Goal: Task Accomplishment & Management: Use online tool/utility

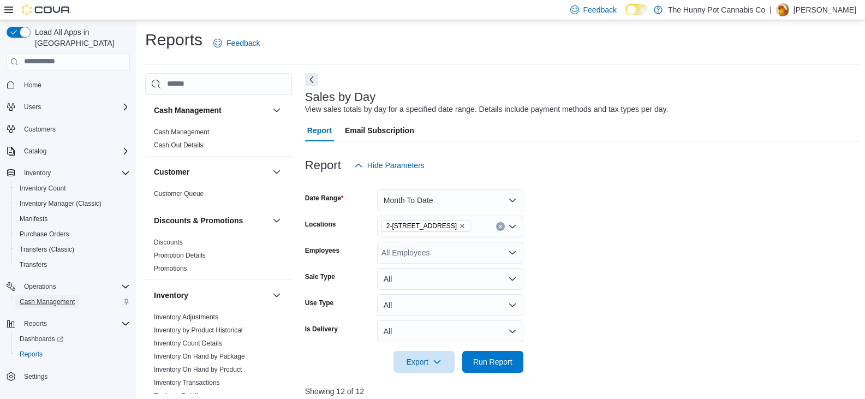
click at [52, 298] on span "Cash Management" at bounding box center [47, 302] width 55 height 9
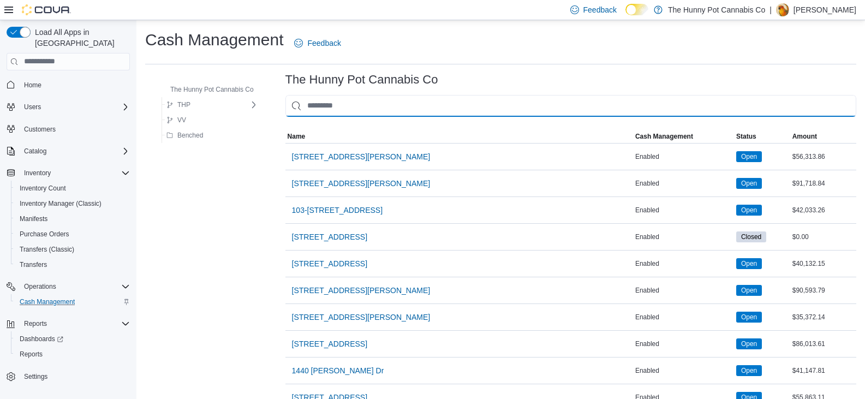
click at [332, 106] on input "This is a search bar. As you type, the results lower in the page will automatic…" at bounding box center [571, 106] width 571 height 22
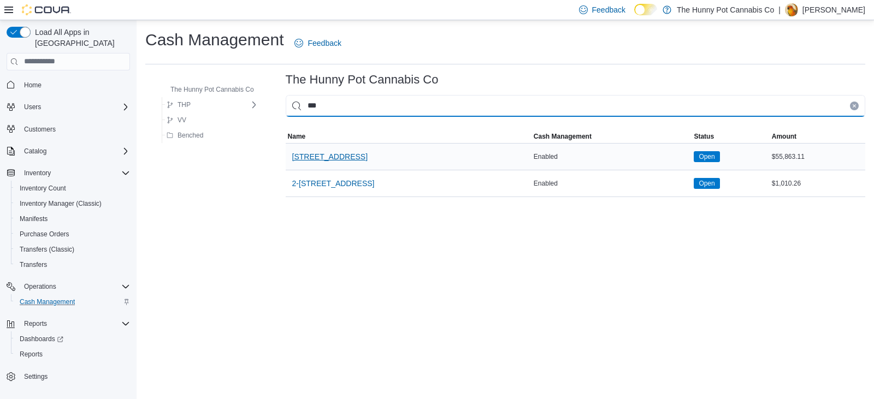
type input "***"
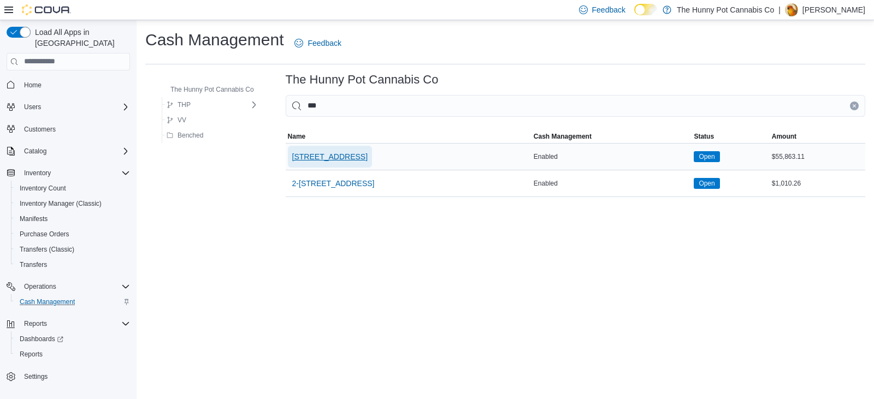
click at [352, 155] on span "[STREET_ADDRESS]" at bounding box center [329, 156] width 75 height 11
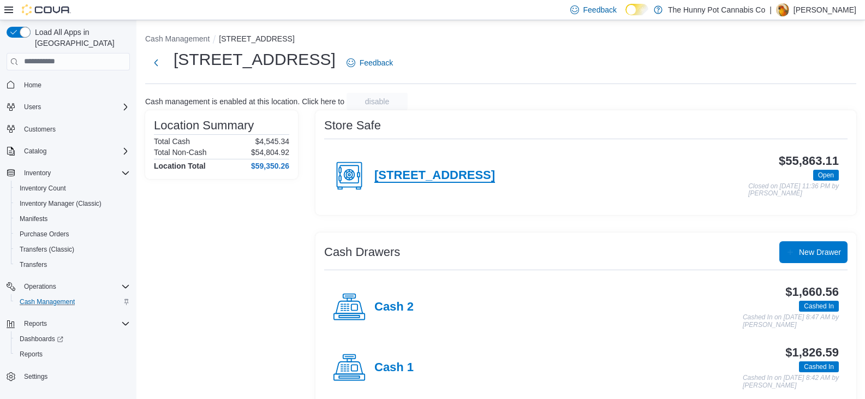
click at [441, 174] on h4 "[STREET_ADDRESS]" at bounding box center [435, 176] width 121 height 14
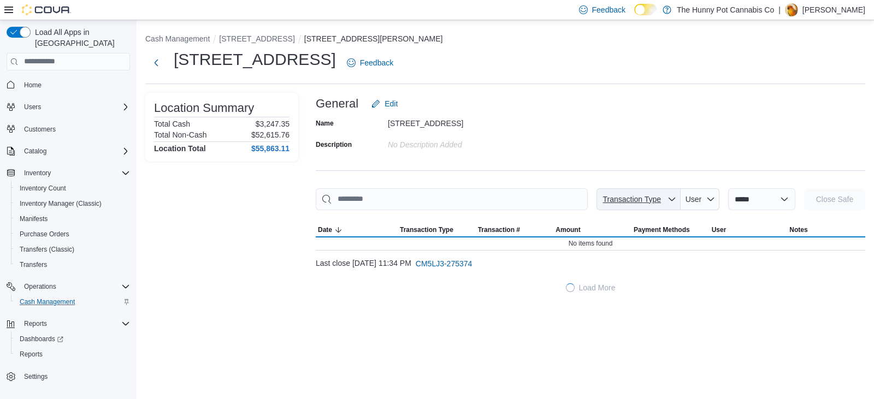
click at [596, 201] on button "Transaction Type" at bounding box center [638, 199] width 84 height 22
click at [602, 199] on span "Transaction Type" at bounding box center [631, 199] width 58 height 9
click at [602, 200] on span "Transaction Type" at bounding box center [631, 199] width 58 height 9
click at [592, 129] on div "Name [STREET_ADDRESS] Description No Description added" at bounding box center [590, 134] width 549 height 38
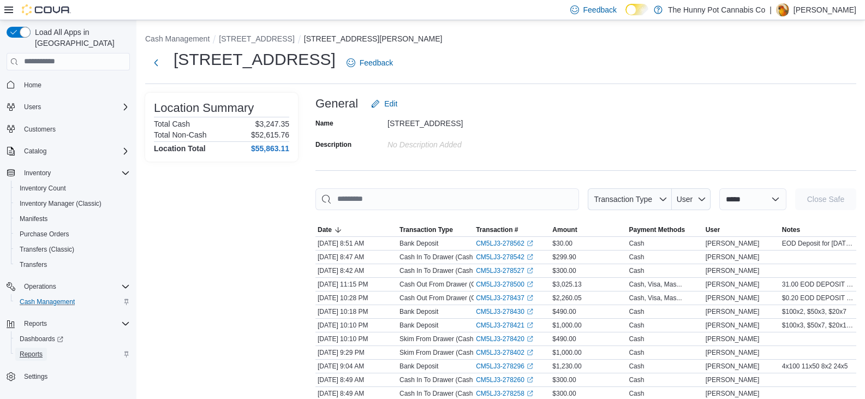
click at [37, 350] on span "Reports" at bounding box center [31, 354] width 23 height 9
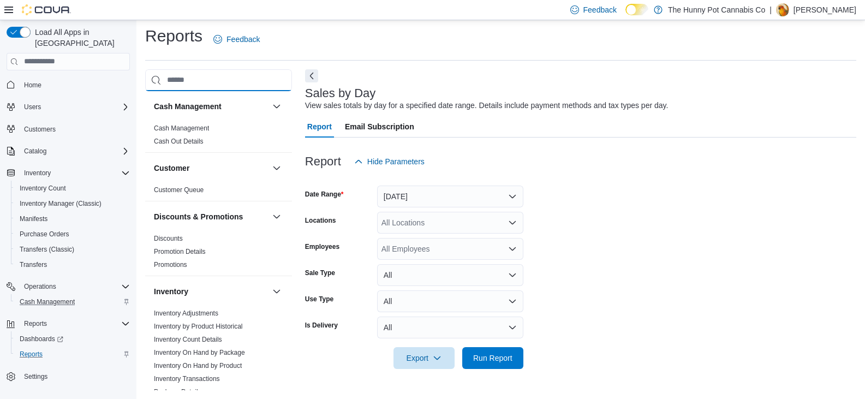
click at [223, 75] on input "search" at bounding box center [218, 80] width 147 height 22
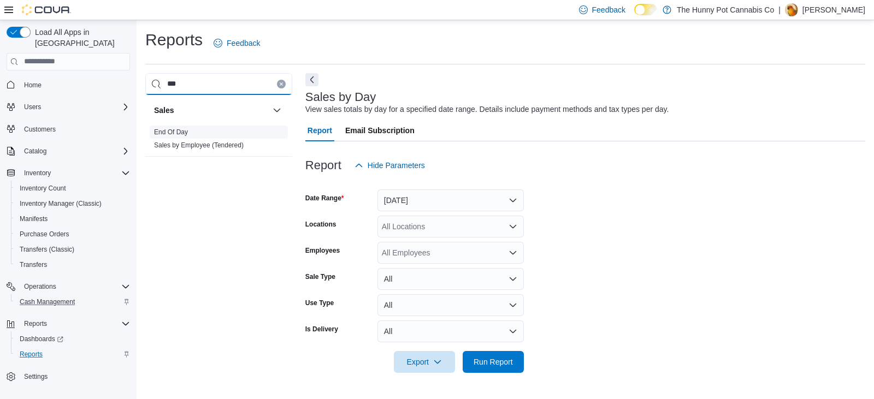
type input "***"
click at [180, 128] on span "End Of Day" at bounding box center [171, 132] width 34 height 9
click at [178, 130] on link "End Of Day" at bounding box center [171, 132] width 34 height 8
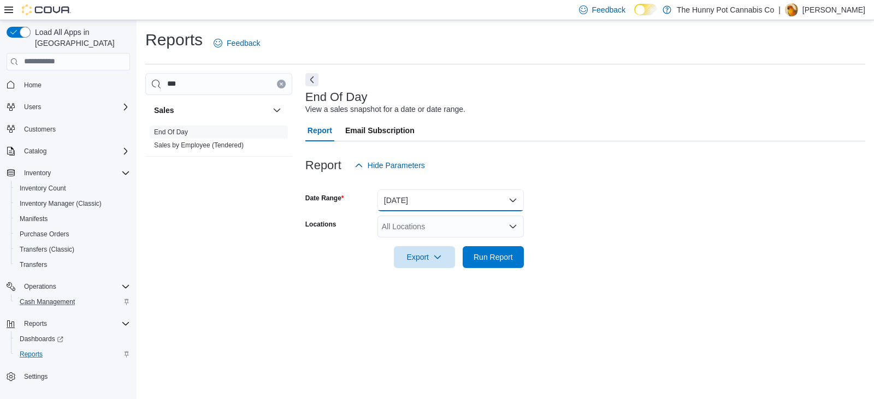
click at [436, 200] on button "[DATE]" at bounding box center [450, 200] width 146 height 22
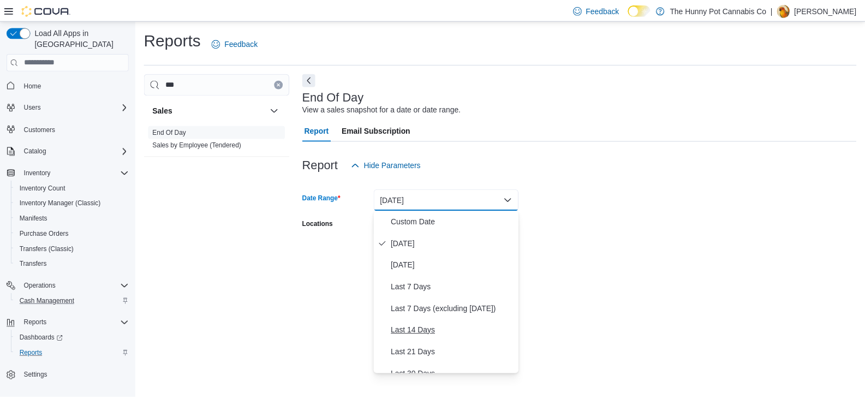
scroll to position [55, 0]
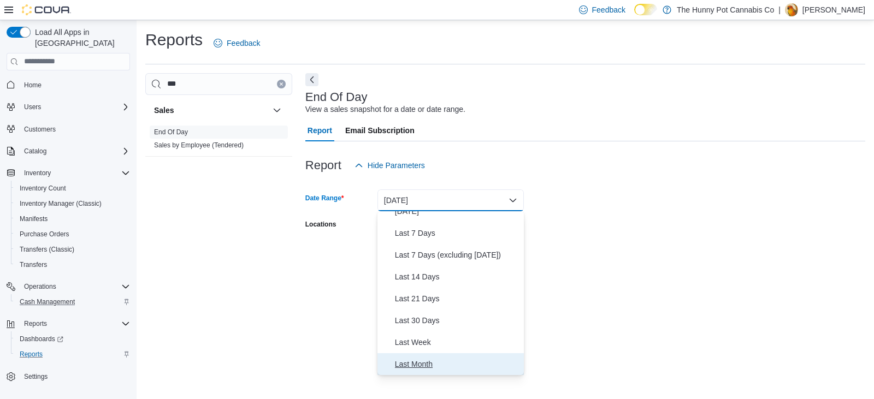
click at [437, 367] on span "Last Month" at bounding box center [457, 364] width 124 height 13
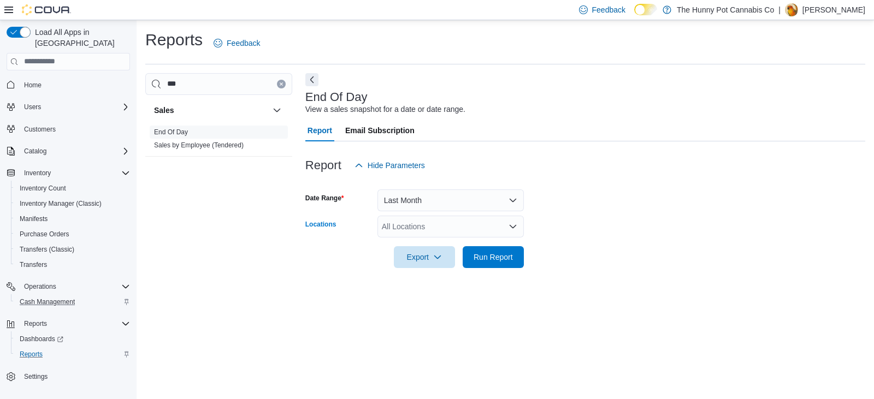
click at [439, 225] on div "All Locations" at bounding box center [450, 227] width 146 height 22
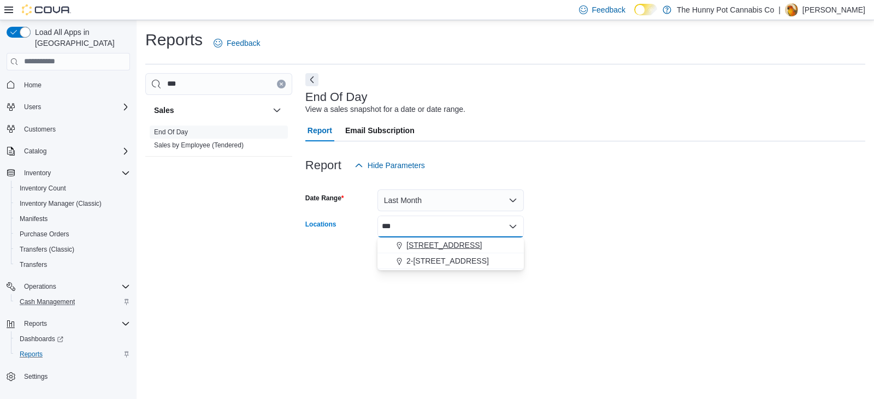
type input "***"
click at [463, 246] on span "[STREET_ADDRESS]" at bounding box center [443, 245] width 75 height 11
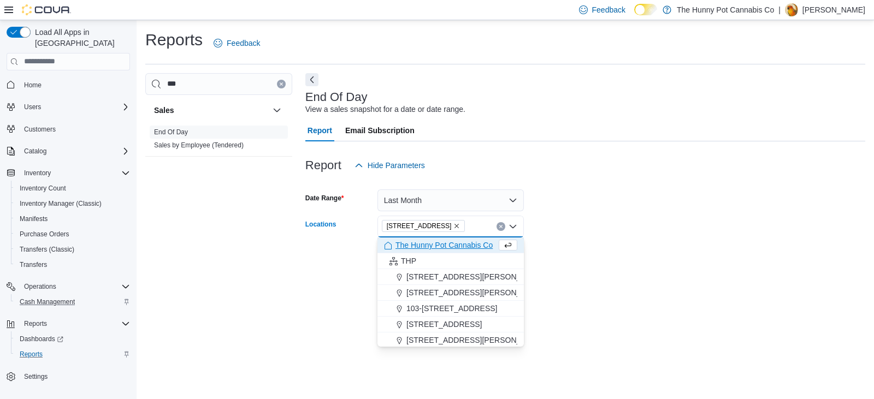
click at [746, 295] on div "Reports Feedback *** Sales End Of Day Sales by Employee (Tendered) End Of Day V…" at bounding box center [504, 209] width 737 height 379
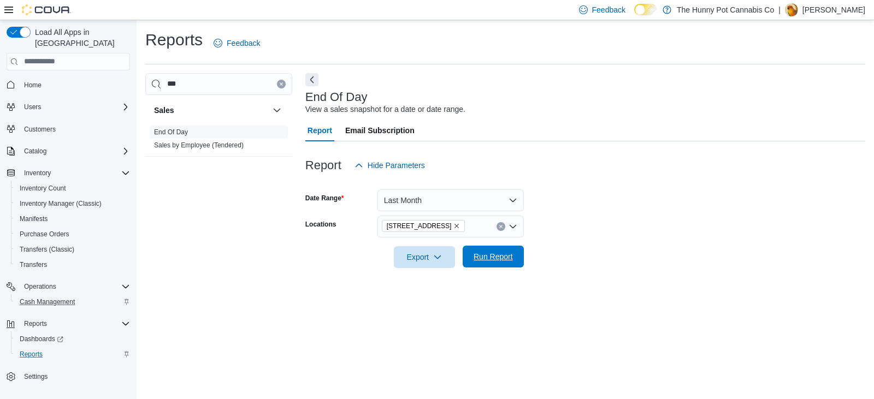
click at [513, 264] on span "Run Report" at bounding box center [493, 257] width 48 height 22
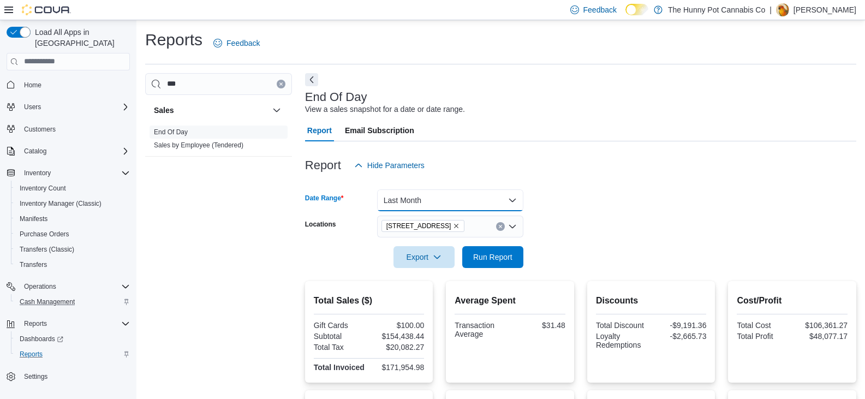
click at [456, 205] on button "Last Month" at bounding box center [450, 200] width 146 height 22
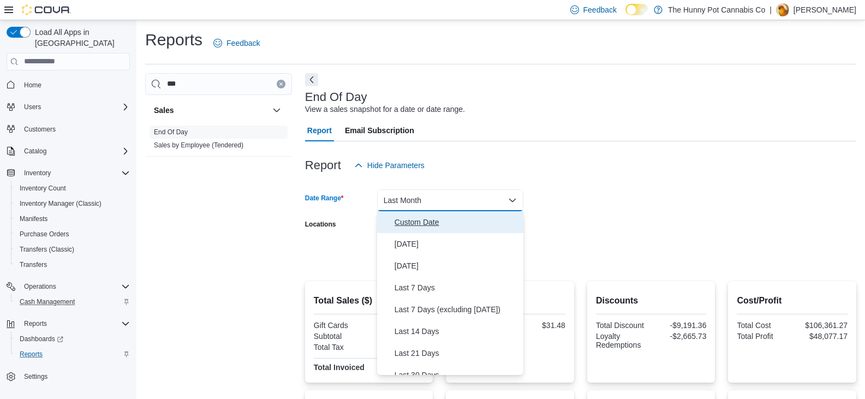
click at [427, 228] on span "Custom Date" at bounding box center [457, 222] width 124 height 13
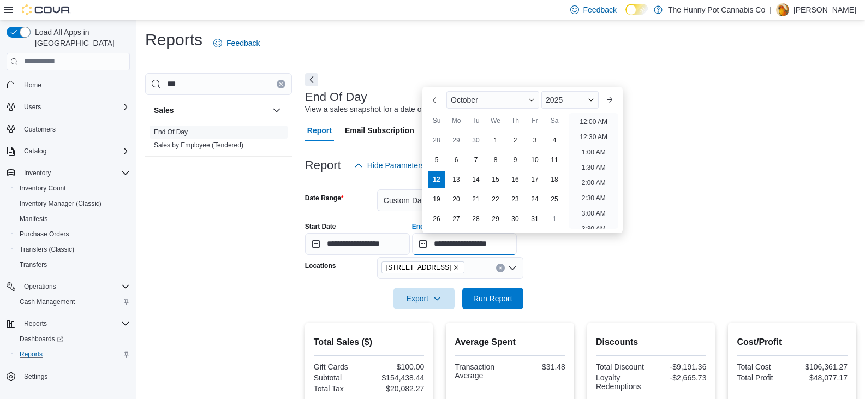
click at [485, 246] on input "**********" at bounding box center [464, 244] width 105 height 22
click at [439, 99] on button "Previous Month" at bounding box center [435, 99] width 17 height 17
type input "**********"
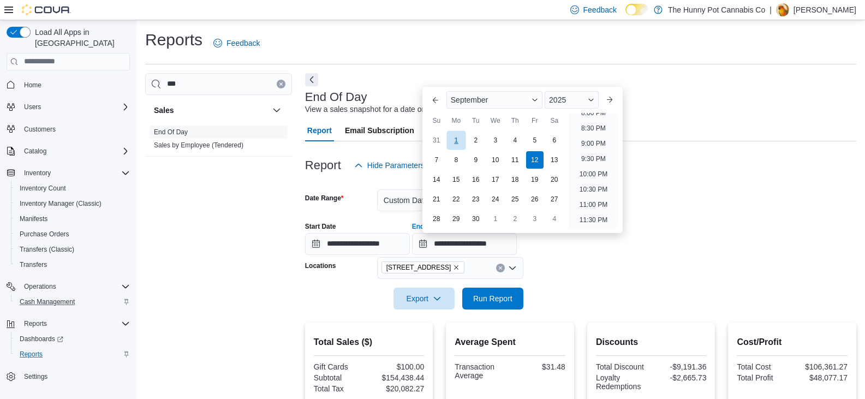
click at [454, 137] on div "1" at bounding box center [456, 139] width 19 height 19
type input "**********"
click at [532, 155] on div "12" at bounding box center [534, 159] width 19 height 19
type input "**********"
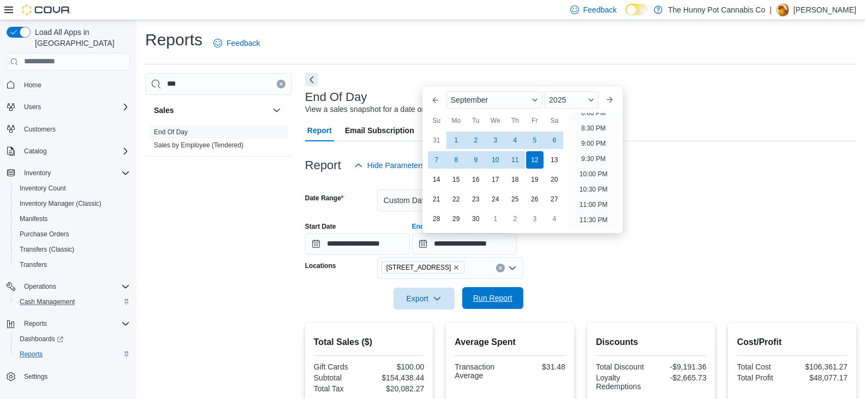
click at [495, 294] on span "Run Report" at bounding box center [492, 298] width 39 height 11
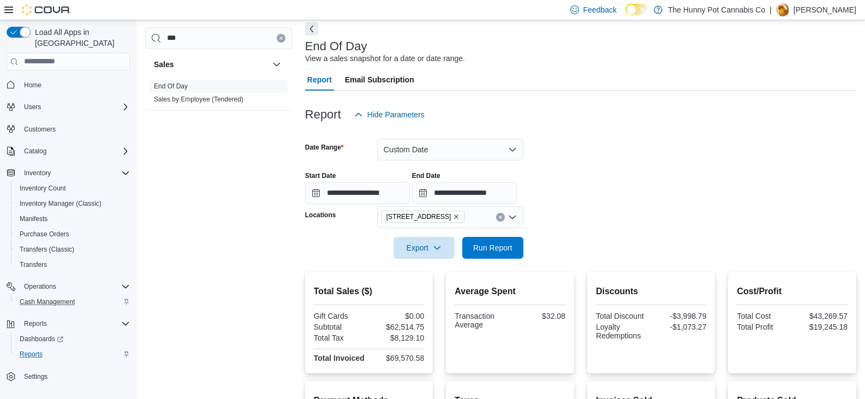
scroll to position [109, 0]
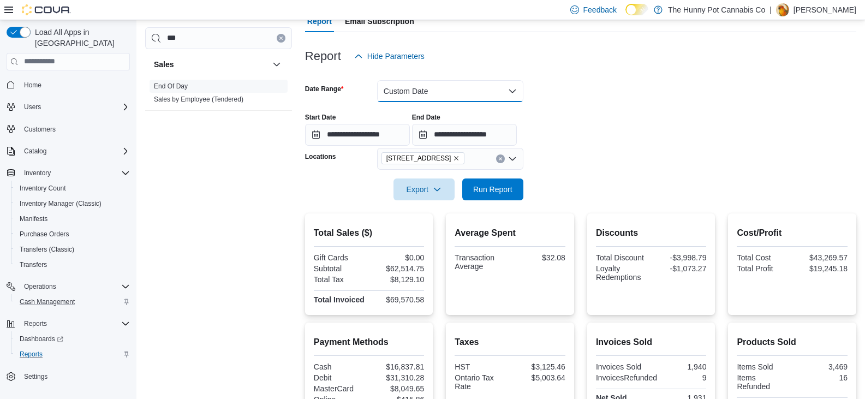
click at [467, 86] on button "Custom Date" at bounding box center [450, 91] width 146 height 22
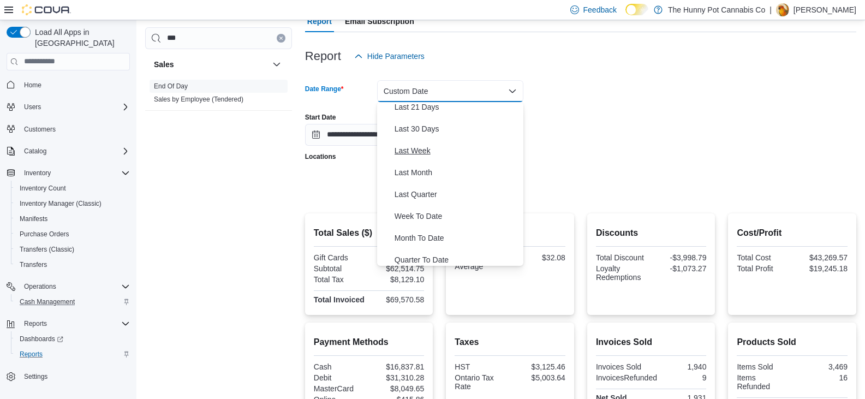
scroll to position [164, 0]
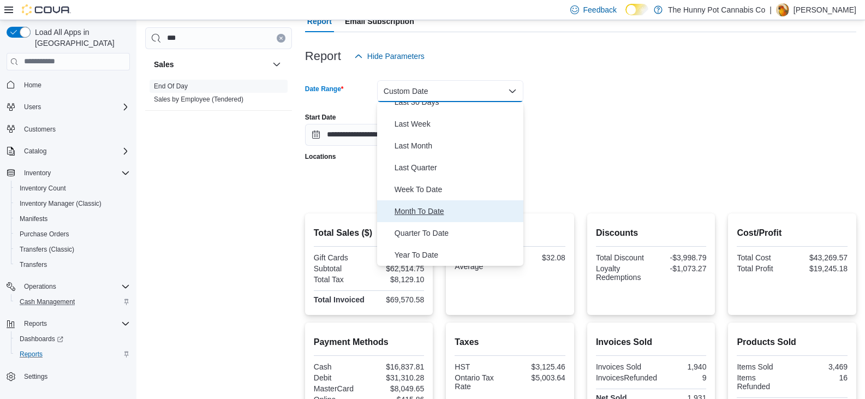
click at [460, 212] on span "Month To Date" at bounding box center [457, 211] width 124 height 13
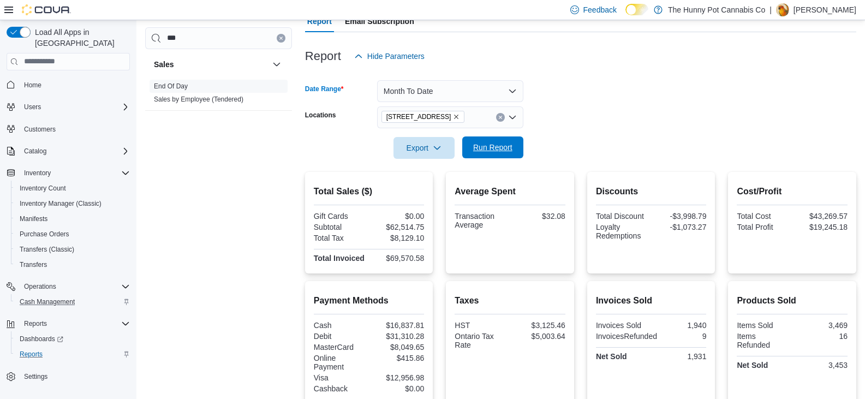
click at [503, 144] on span "Run Report" at bounding box center [492, 147] width 39 height 11
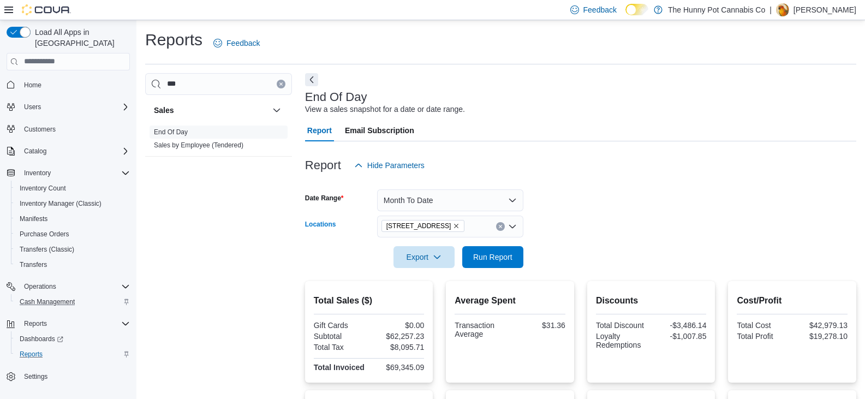
click at [498, 226] on icon "Clear input" at bounding box center [500, 226] width 4 height 4
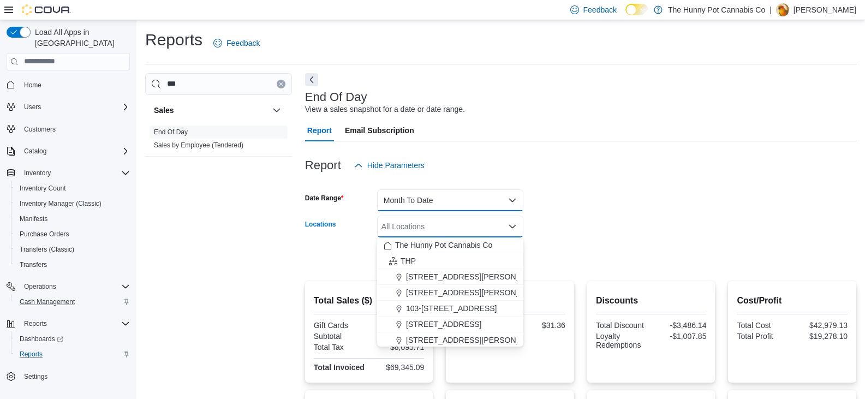
click at [479, 196] on button "Month To Date" at bounding box center [450, 200] width 146 height 22
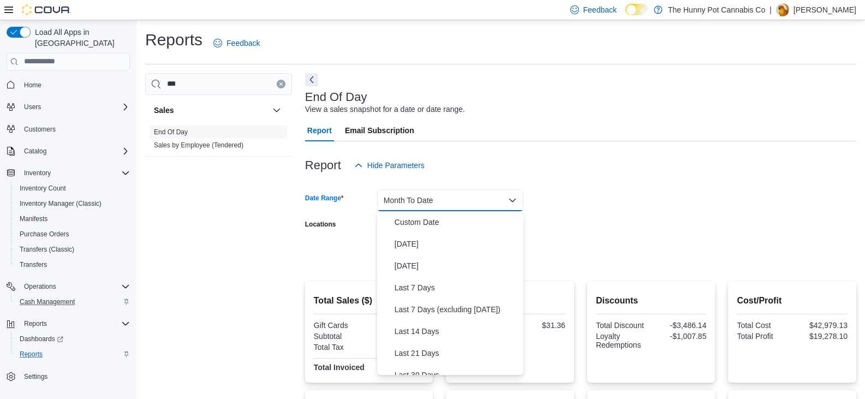
scroll to position [164, 0]
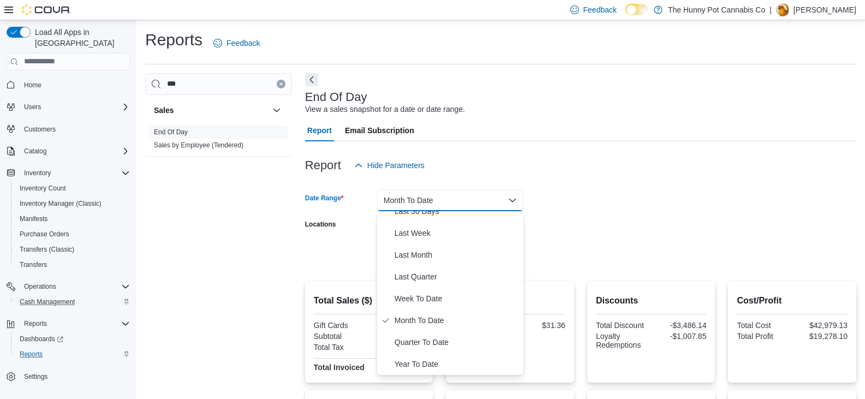
click at [635, 221] on form "Date Range Month To Date Locations All Locations Export Run Report" at bounding box center [580, 222] width 551 height 92
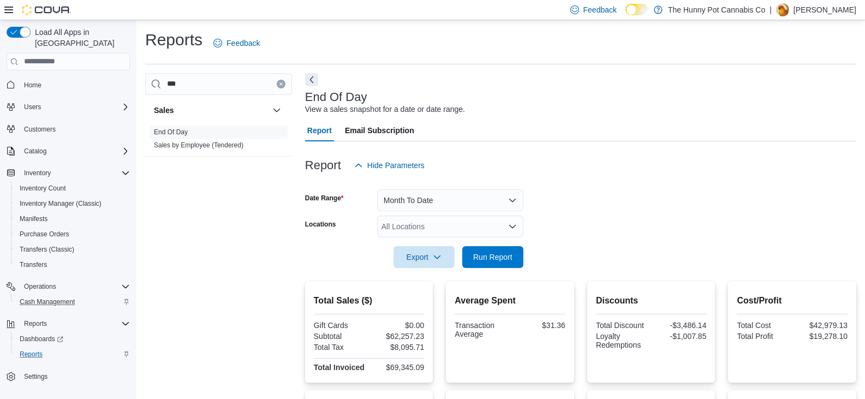
click at [446, 229] on div "All Locations" at bounding box center [450, 227] width 146 height 22
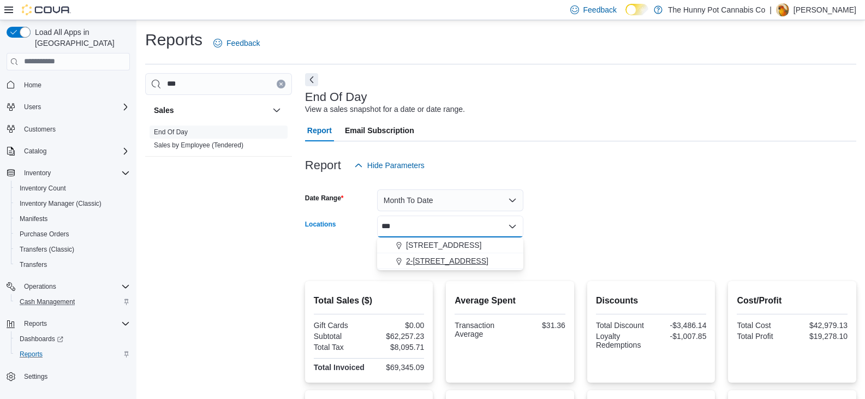
type input "***"
click at [455, 257] on span "2-[STREET_ADDRESS]" at bounding box center [447, 261] width 82 height 11
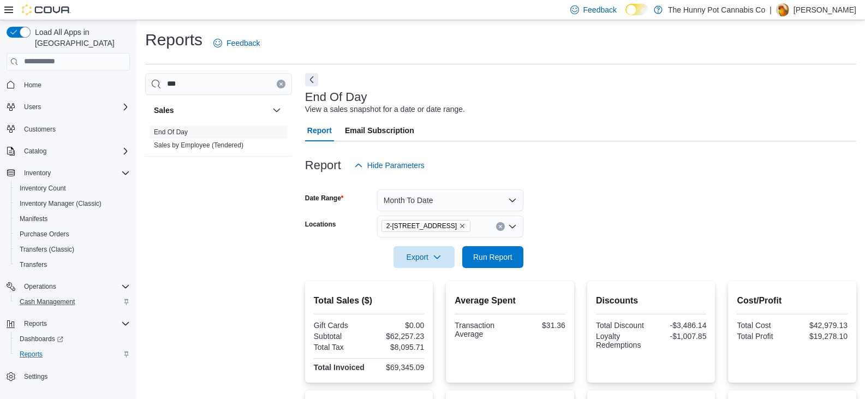
click at [620, 243] on div at bounding box center [580, 241] width 551 height 9
click at [494, 249] on span "Run Report" at bounding box center [493, 257] width 48 height 22
